Goal: Find specific page/section: Find specific page/section

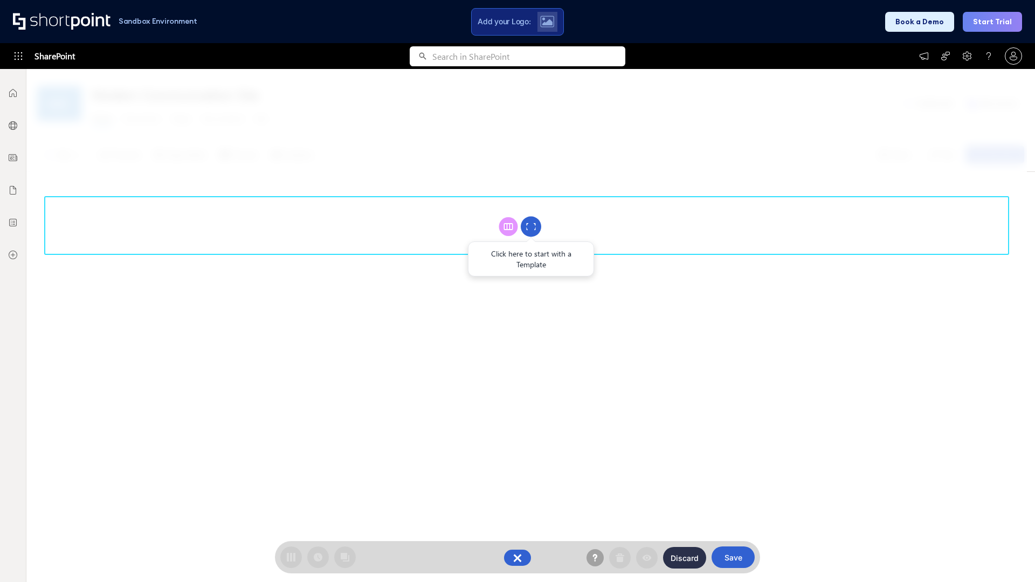
click at [531, 226] on circle at bounding box center [531, 227] width 20 height 20
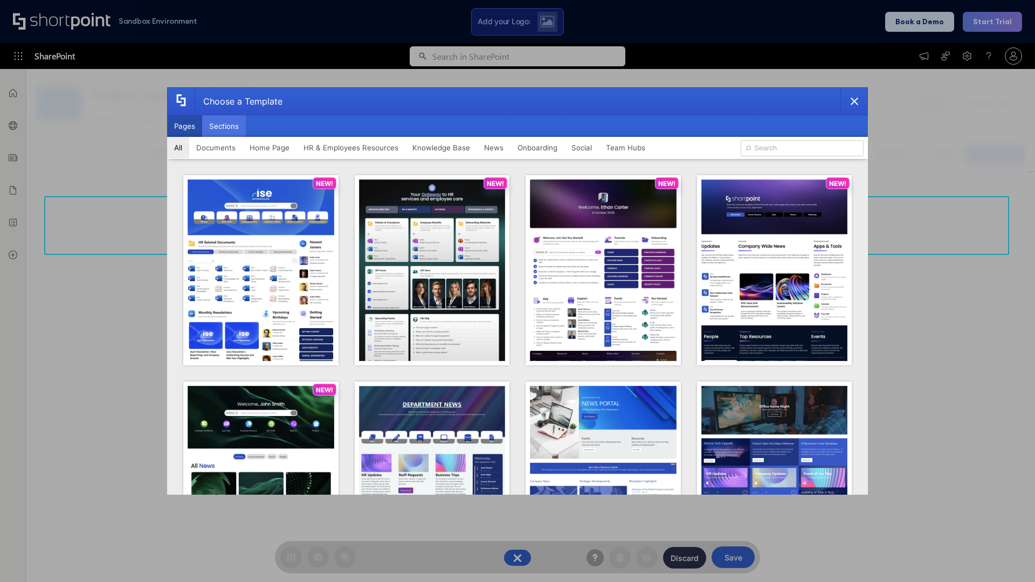
click at [224, 126] on button "Sections" at bounding box center [224, 126] width 44 height 22
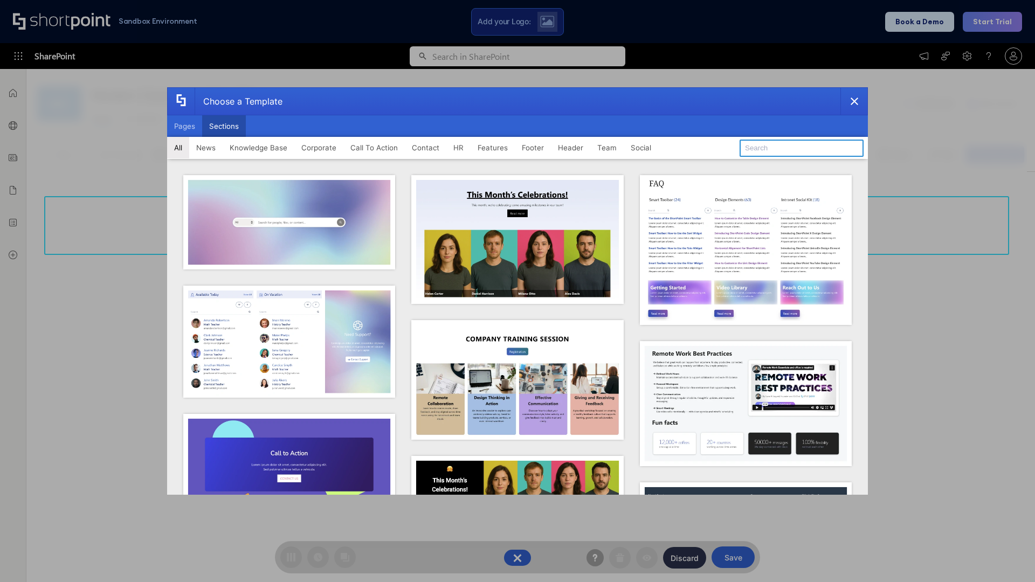
type input "Healthcare Team"
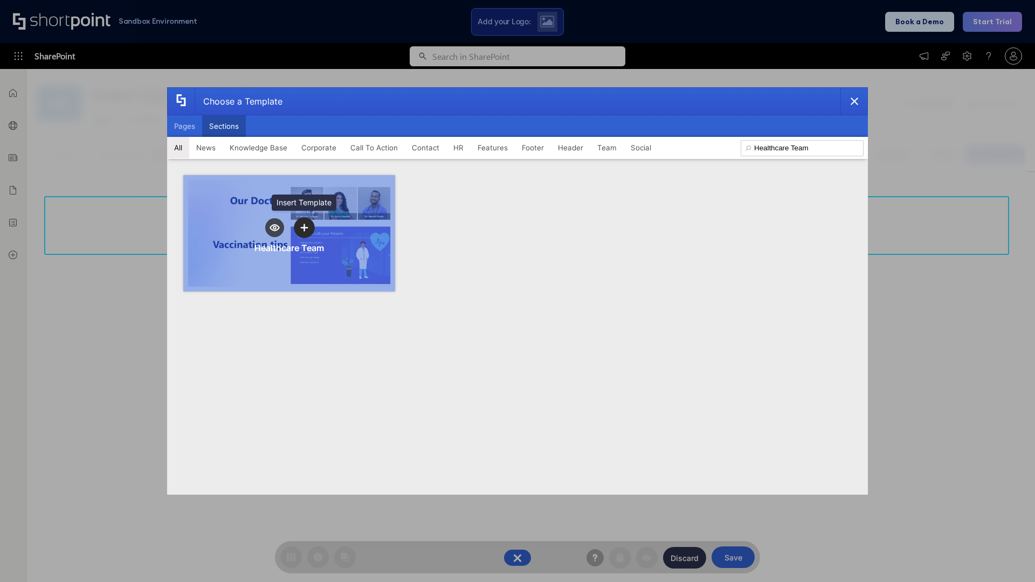
click at [304, 227] on icon "template selector" at bounding box center [304, 228] width 8 height 8
